Goal: Transaction & Acquisition: Purchase product/service

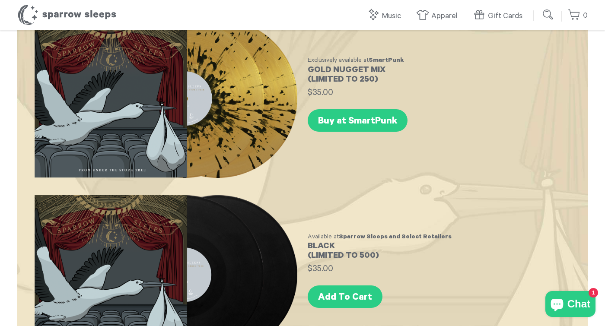
scroll to position [95, 0]
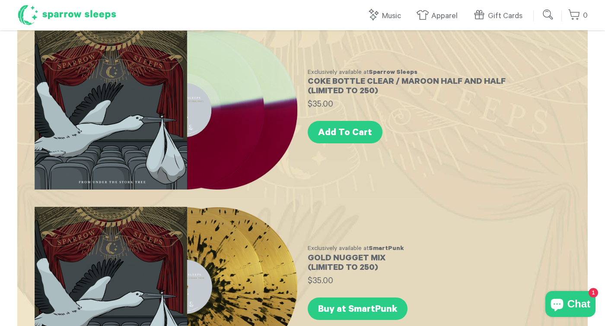
click at [99, 14] on h1 "Sparrow Sleeps" at bounding box center [66, 15] width 99 height 22
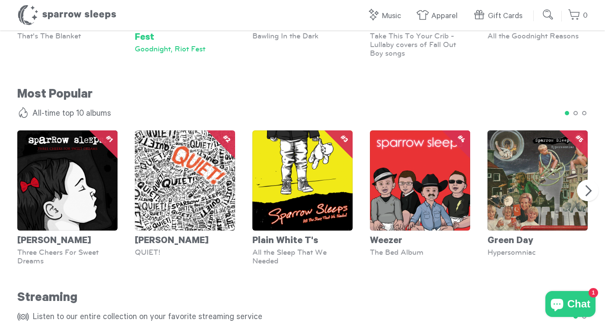
scroll to position [712, 0]
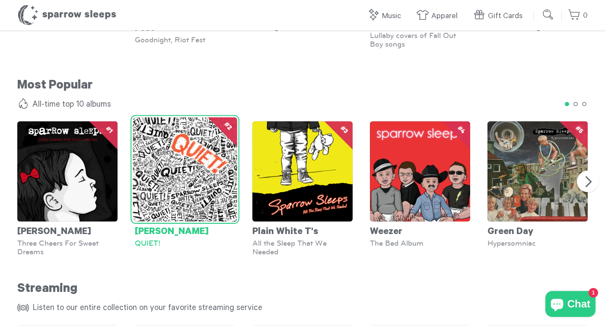
click at [177, 157] on img at bounding box center [185, 170] width 104 height 104
